Goal: Transaction & Acquisition: Purchase product/service

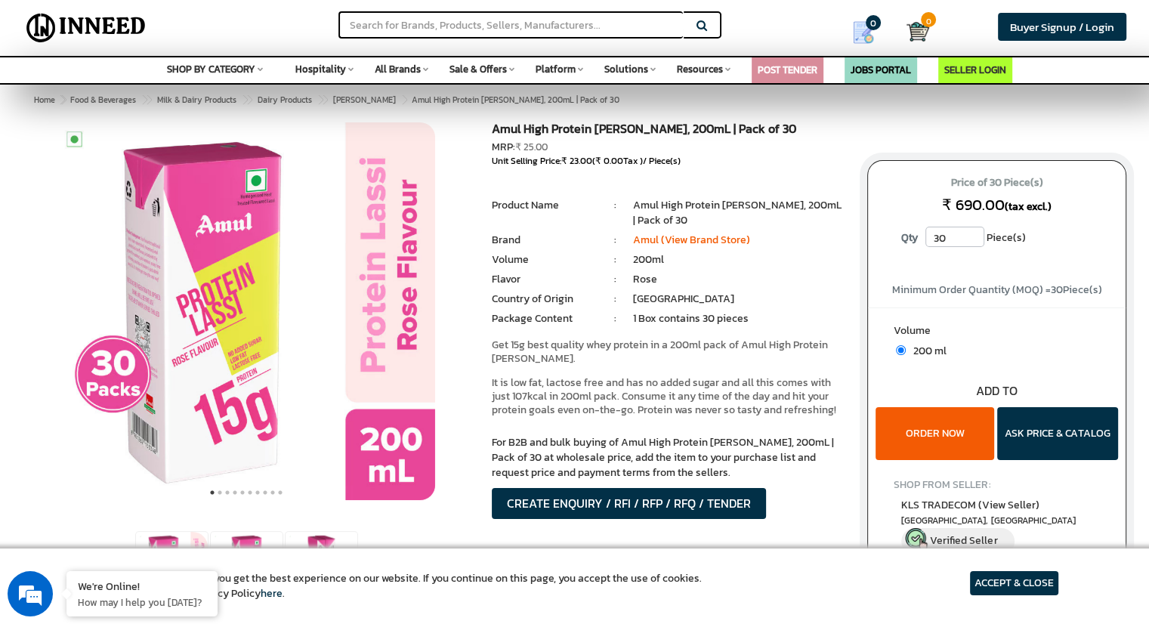
click at [935, 424] on button "ORDER NOW" at bounding box center [935, 433] width 119 height 53
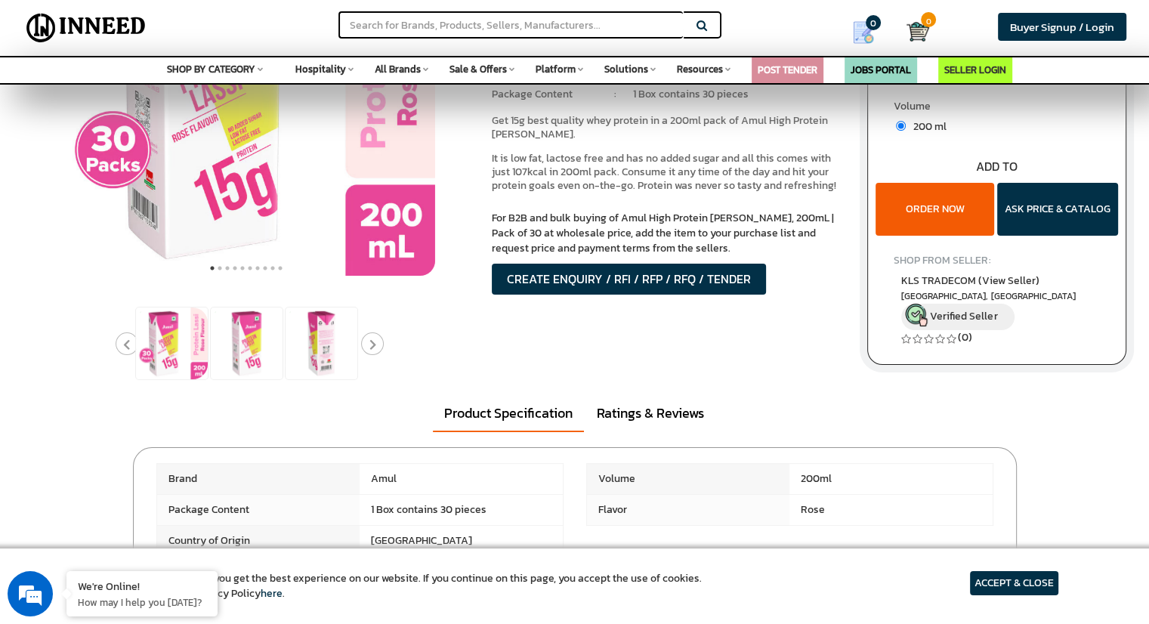
scroll to position [227, 0]
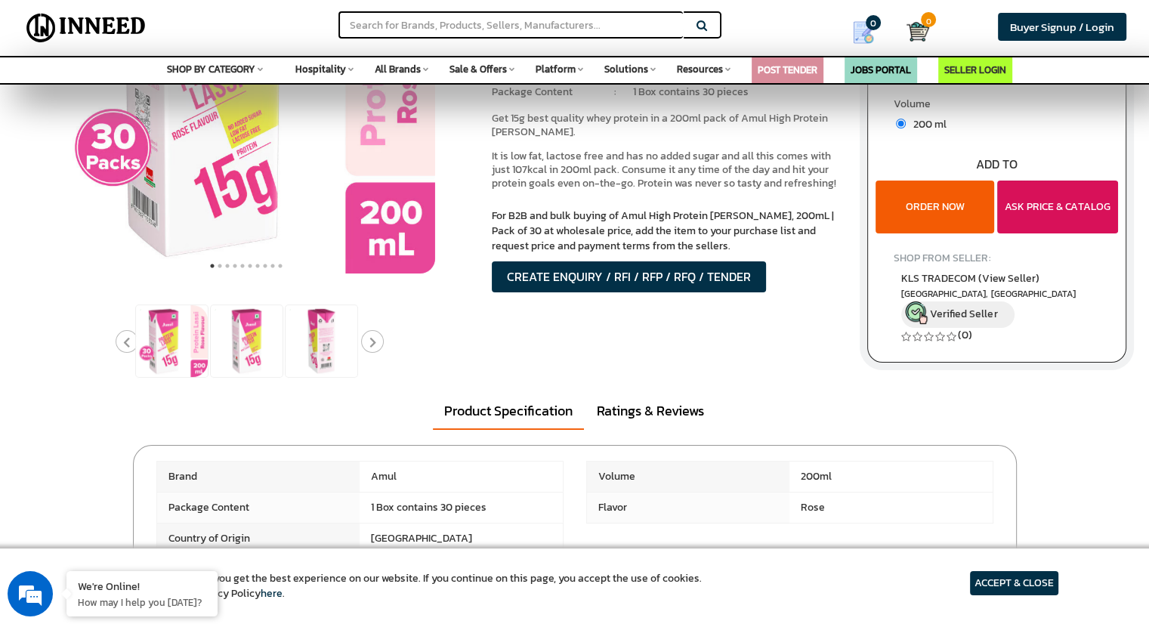
click at [1039, 203] on button "ASK PRICE & CATALOG" at bounding box center [1057, 207] width 121 height 53
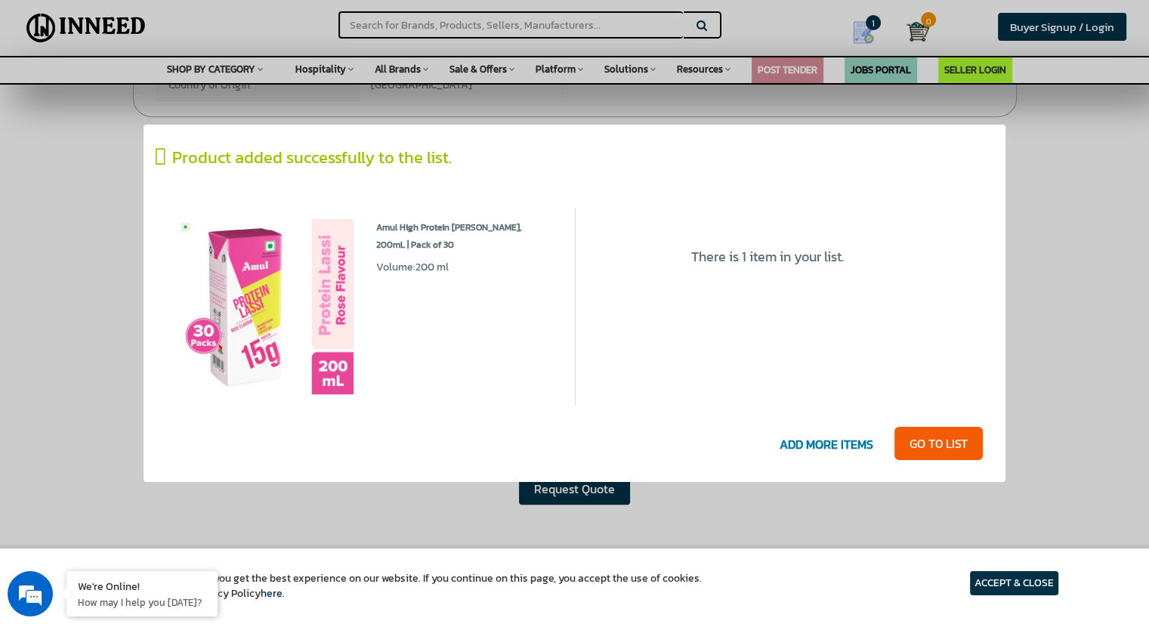
scroll to position [0, 0]
click at [931, 439] on link "GO T0 LIST" at bounding box center [938, 443] width 88 height 33
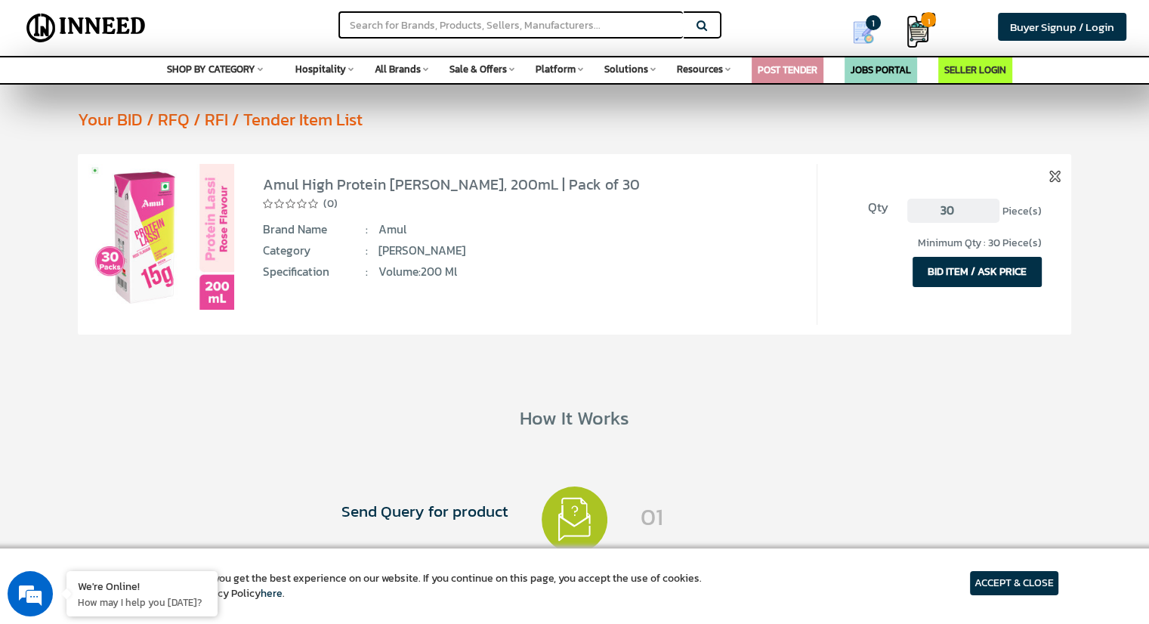
click at [921, 29] on img at bounding box center [918, 31] width 23 height 23
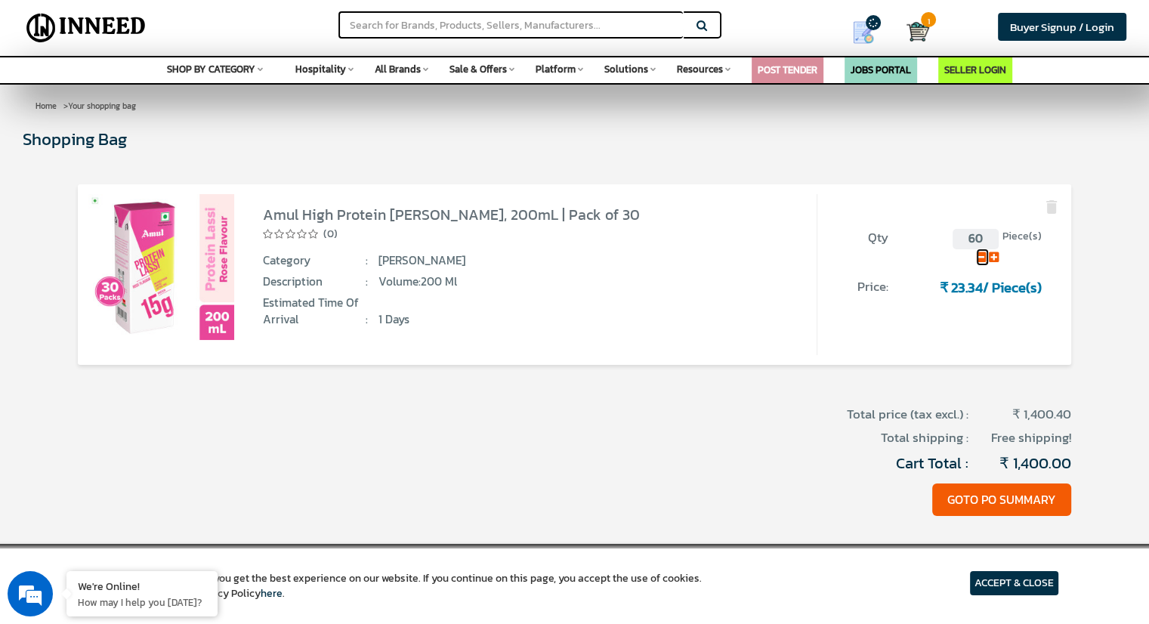
click at [981, 254] on icon at bounding box center [981, 257] width 10 height 11
click at [991, 255] on icon at bounding box center [994, 257] width 10 height 11
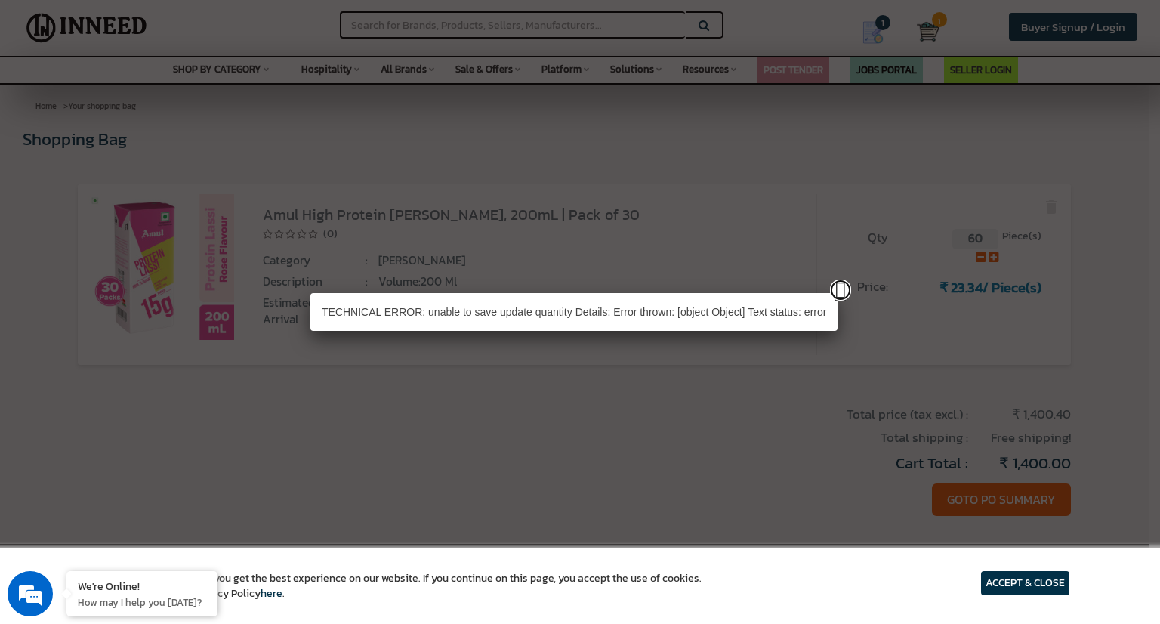
click at [839, 289] on link at bounding box center [840, 290] width 21 height 21
